Goal: Task Accomplishment & Management: Use online tool/utility

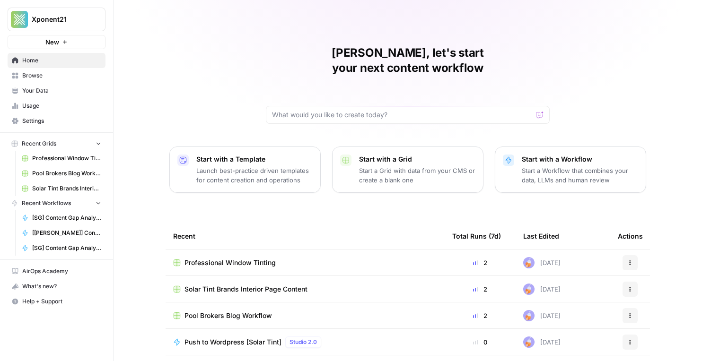
click at [243, 258] on span "Professional Window Tinting" at bounding box center [229, 262] width 91 height 9
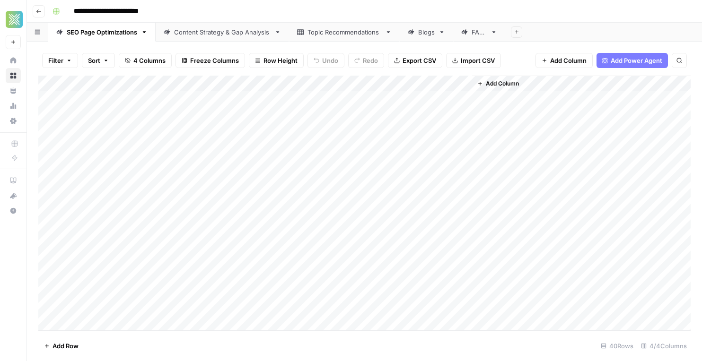
click at [414, 29] on icon at bounding box center [411, 32] width 7 height 7
click at [145, 325] on div "Add Column" at bounding box center [364, 203] width 652 height 255
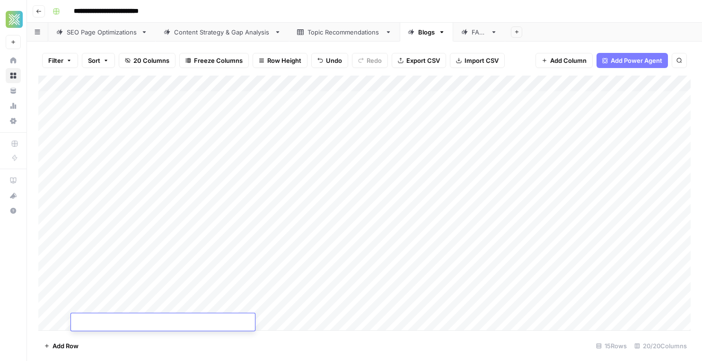
type textarea "**********"
click at [287, 319] on div "Add Column" at bounding box center [364, 203] width 652 height 255
click at [296, 318] on div "Add Column" at bounding box center [364, 203] width 652 height 255
click at [296, 318] on textarea at bounding box center [328, 322] width 151 height 13
paste textarea "**********"
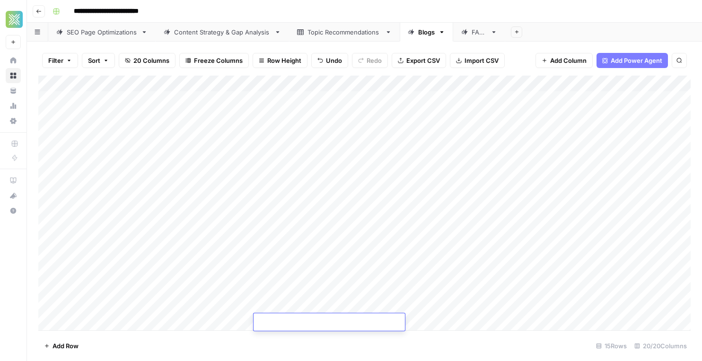
type textarea "**********"
click at [435, 344] on footer "Add Row 15 Rows 20/20 Columns" at bounding box center [364, 345] width 652 height 31
click at [389, 324] on div "Add Column" at bounding box center [364, 203] width 652 height 255
click at [160, 319] on div "Add Column" at bounding box center [364, 203] width 652 height 255
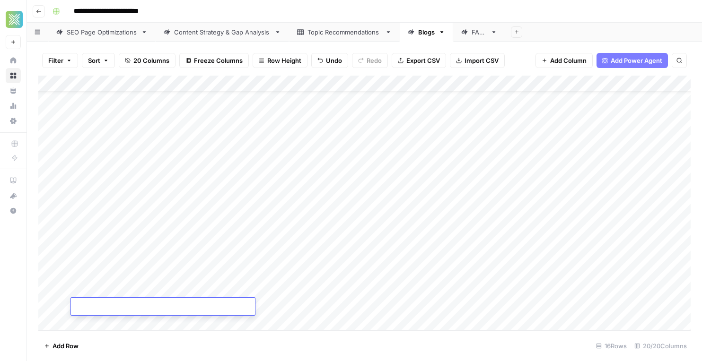
type textarea "**********"
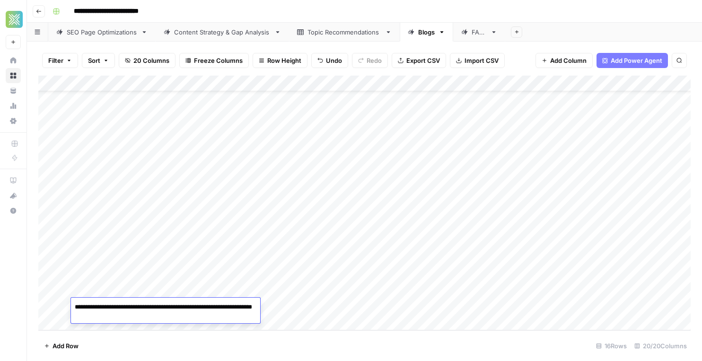
click at [284, 310] on div "Add Column" at bounding box center [364, 203] width 652 height 255
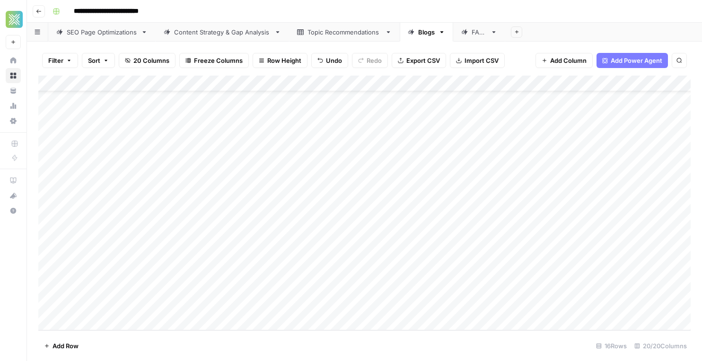
click at [285, 308] on div "Add Column" at bounding box center [364, 203] width 652 height 255
click at [285, 308] on textarea at bounding box center [328, 307] width 151 height 13
paste textarea "**********"
type textarea "**********"
click at [391, 327] on div "Add Column" at bounding box center [364, 203] width 652 height 255
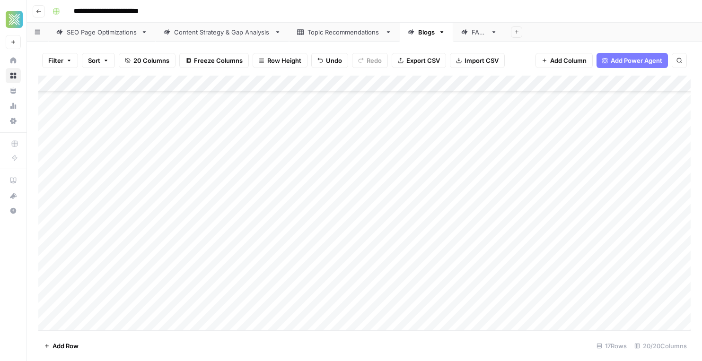
scroll to position [50, 0]
click at [389, 292] on div "Add Column" at bounding box center [364, 203] width 652 height 255
click at [165, 307] on div "Add Column" at bounding box center [364, 203] width 652 height 255
type textarea "**********"
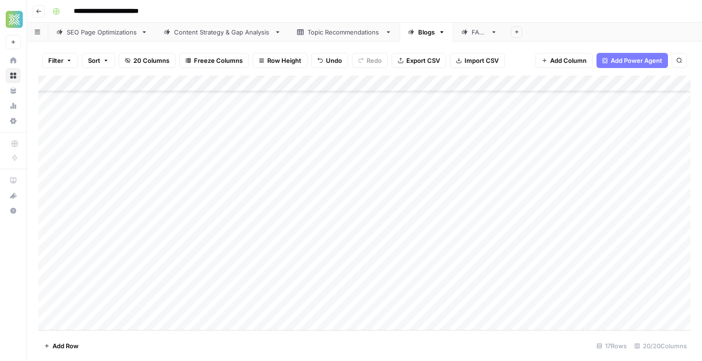
click at [280, 305] on div "Add Column" at bounding box center [364, 203] width 652 height 255
click at [317, 304] on div "Add Column" at bounding box center [364, 203] width 652 height 255
click at [317, 304] on textarea at bounding box center [328, 307] width 151 height 13
type textarea "**********"
click at [357, 330] on div "Add Column" at bounding box center [364, 203] width 652 height 255
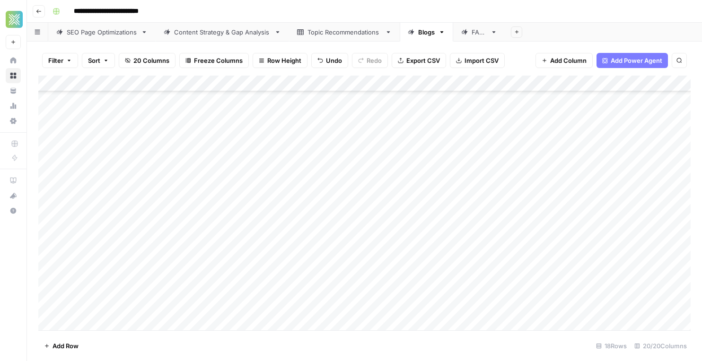
scroll to position [66, 0]
click at [367, 308] on div "Add Column" at bounding box center [364, 203] width 652 height 255
click at [372, 287] on div "Add Column" at bounding box center [364, 203] width 652 height 255
click at [690, 321] on icon "close" at bounding box center [688, 324] width 7 height 8
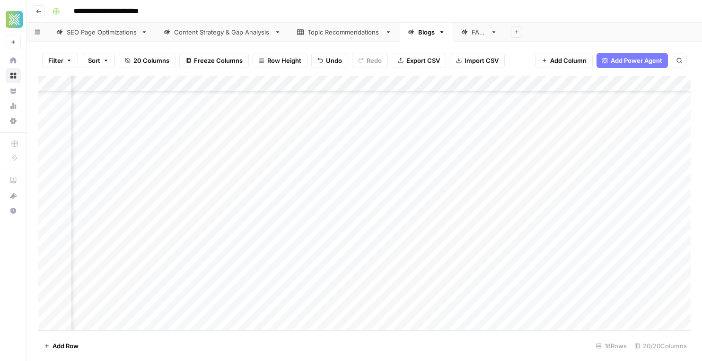
scroll to position [66, 0]
click at [208, 243] on div "Add Column" at bounding box center [364, 203] width 652 height 255
click at [418, 242] on div "Add Column" at bounding box center [364, 203] width 652 height 255
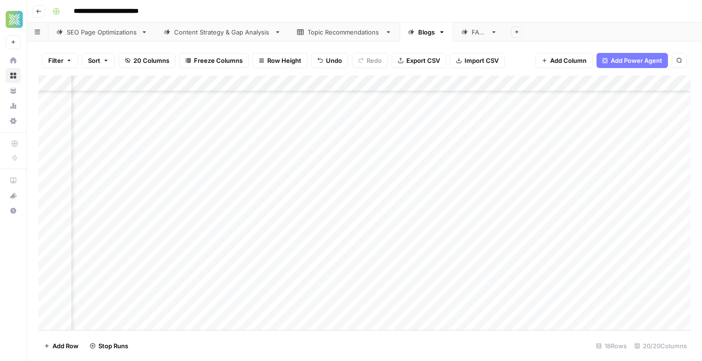
click at [507, 148] on div "Add Column" at bounding box center [364, 203] width 652 height 255
click at [497, 159] on div "Add Column" at bounding box center [364, 203] width 652 height 255
click at [492, 178] on div "Add Column" at bounding box center [364, 203] width 652 height 255
click at [492, 198] on div "Add Column" at bounding box center [364, 203] width 652 height 255
click at [492, 210] on div "Add Column" at bounding box center [364, 203] width 652 height 255
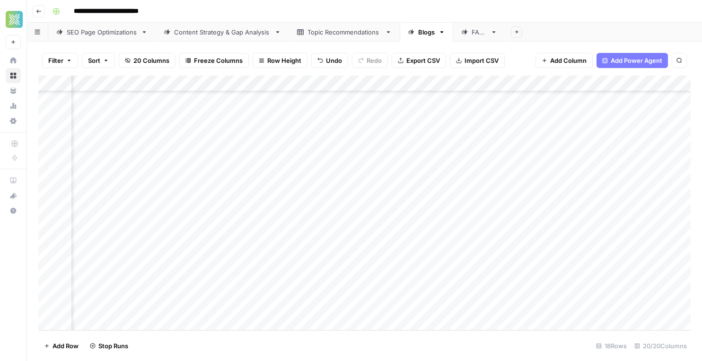
click at [492, 228] on div "Add Column" at bounding box center [364, 203] width 652 height 255
click at [337, 228] on div "Add Column" at bounding box center [364, 203] width 652 height 255
click at [373, 227] on div "Add Column" at bounding box center [364, 203] width 652 height 255
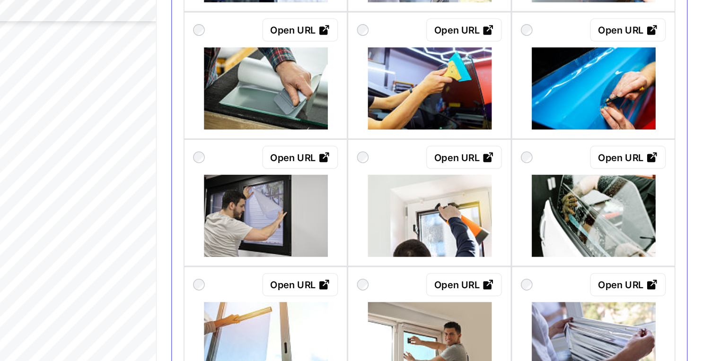
scroll to position [640, 0]
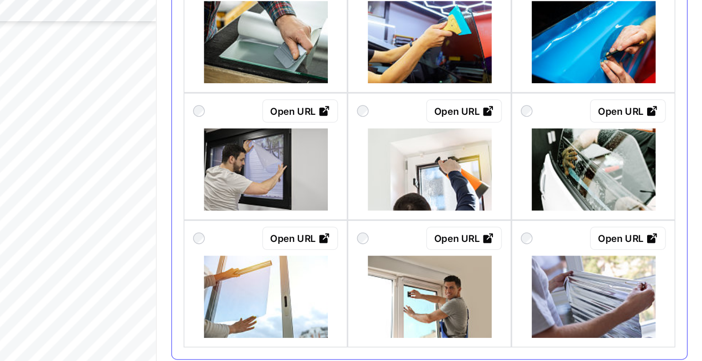
click at [605, 275] on img at bounding box center [631, 269] width 80 height 53
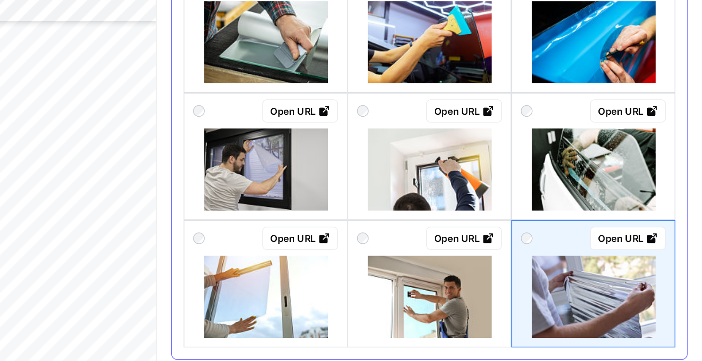
scroll to position [0, 0]
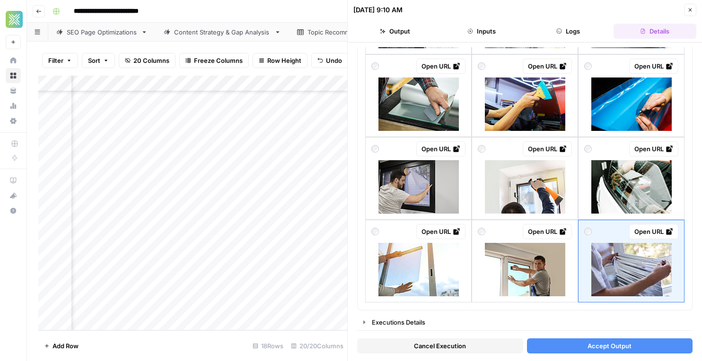
click at [557, 346] on button "Accept Output" at bounding box center [610, 346] width 166 height 15
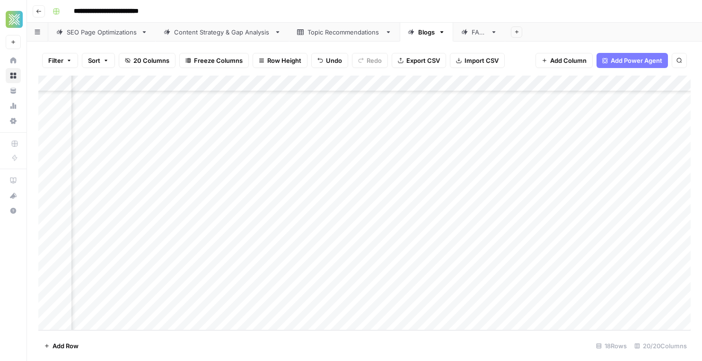
click at [374, 242] on div "Add Column" at bounding box center [364, 203] width 652 height 255
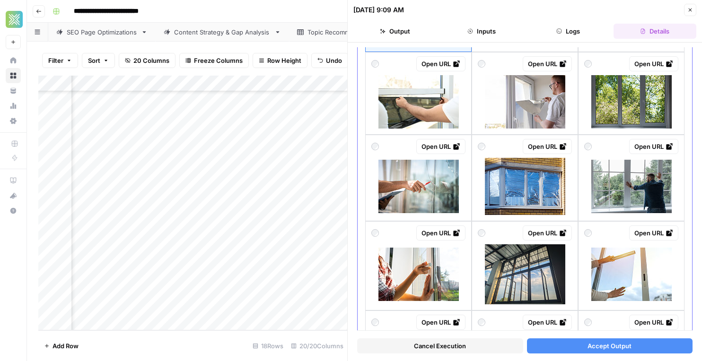
scroll to position [143, 0]
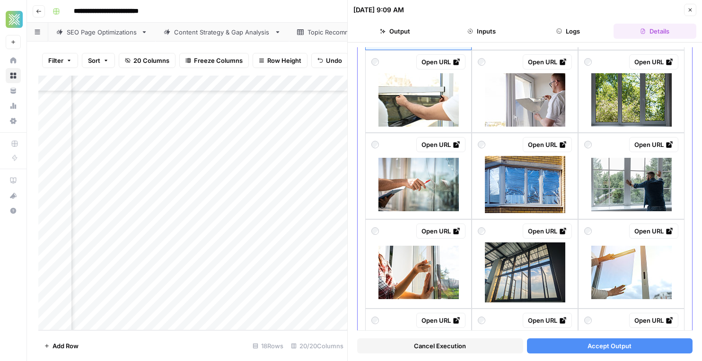
click at [423, 194] on img at bounding box center [418, 184] width 80 height 53
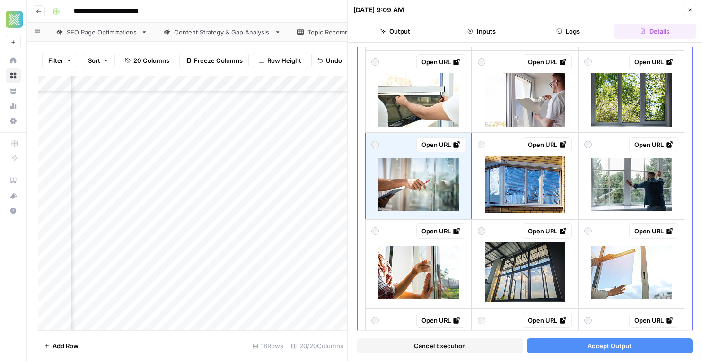
click at [645, 198] on img at bounding box center [631, 184] width 80 height 53
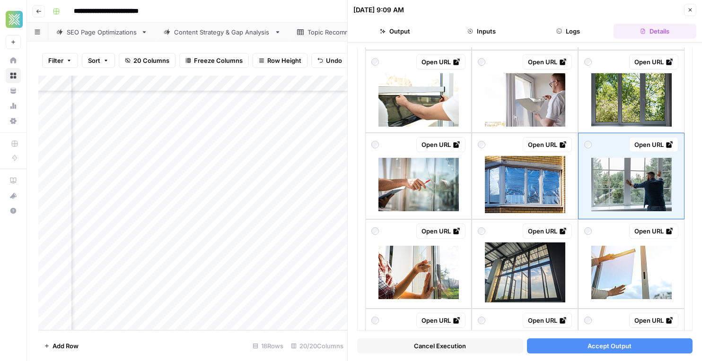
click at [571, 347] on button "Accept Output" at bounding box center [610, 346] width 166 height 15
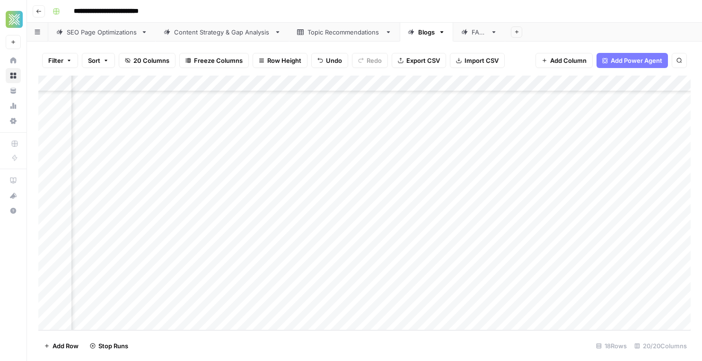
scroll to position [66, 710]
click at [312, 258] on div "Add Column" at bounding box center [364, 203] width 652 height 255
click at [307, 273] on div "Add Column" at bounding box center [364, 203] width 652 height 255
click at [305, 291] on div "Add Column" at bounding box center [364, 203] width 652 height 255
